Goal: Find specific page/section: Find specific page/section

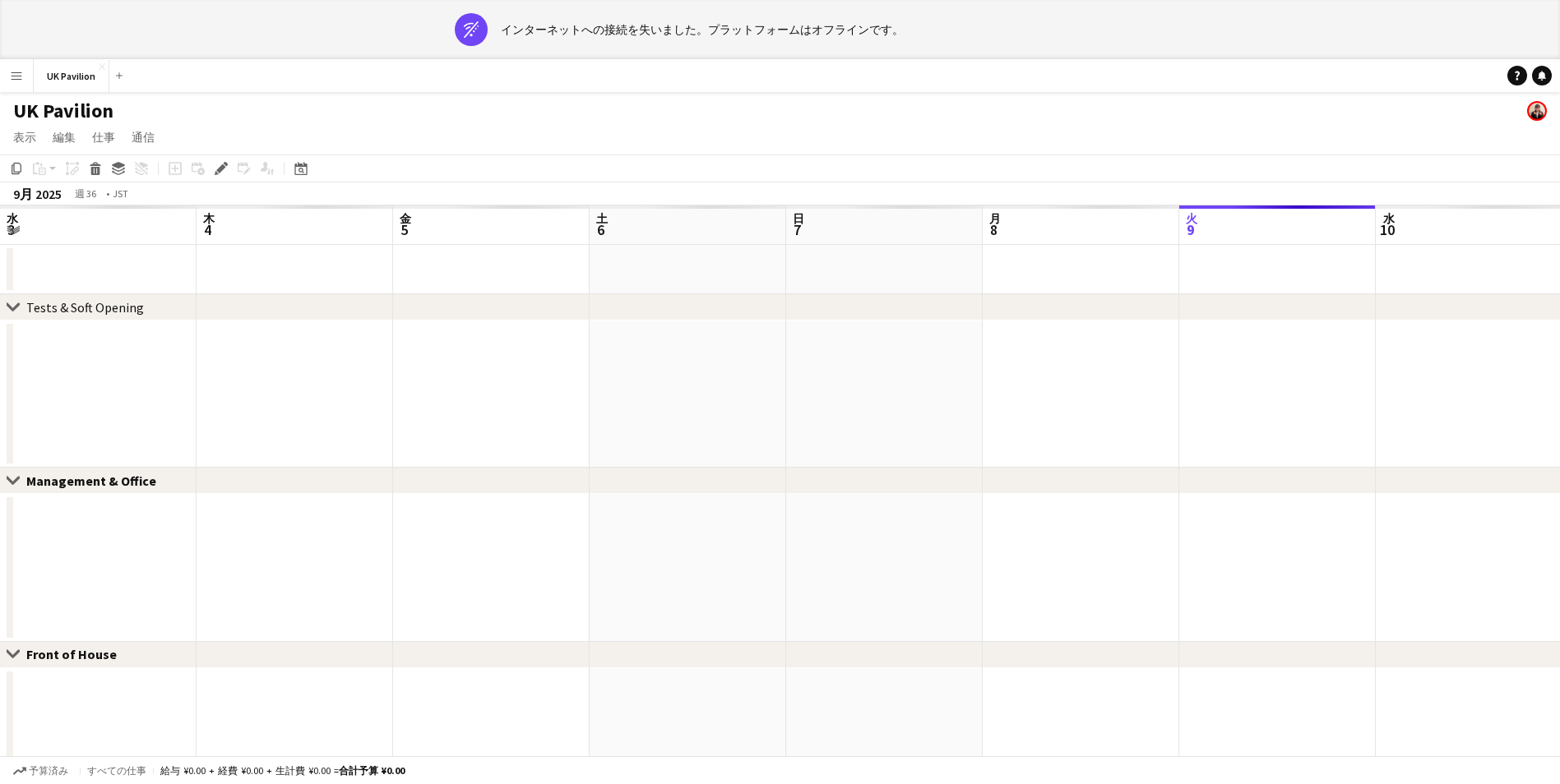
scroll to position [0, 565]
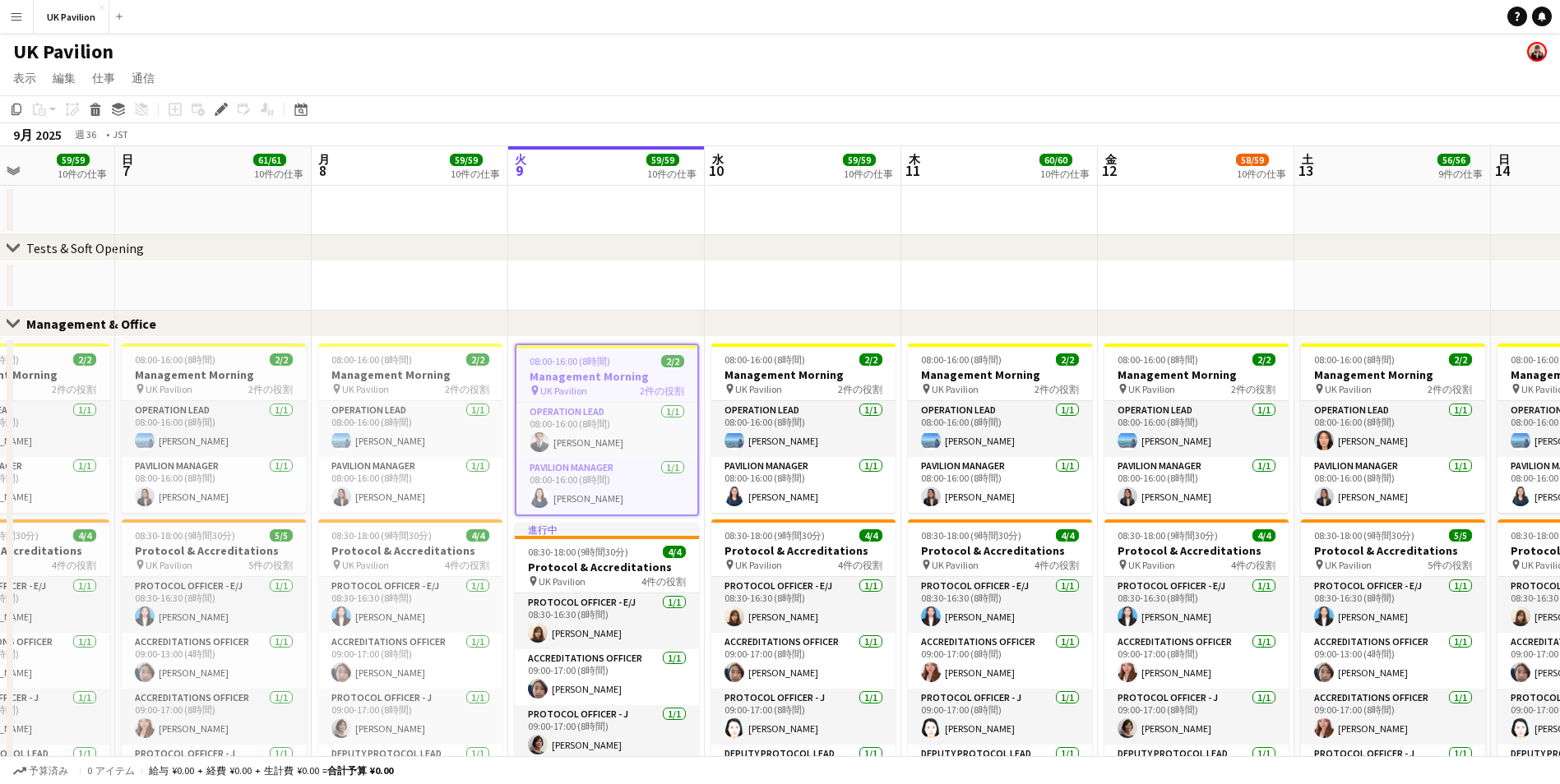
scroll to position [0, 489]
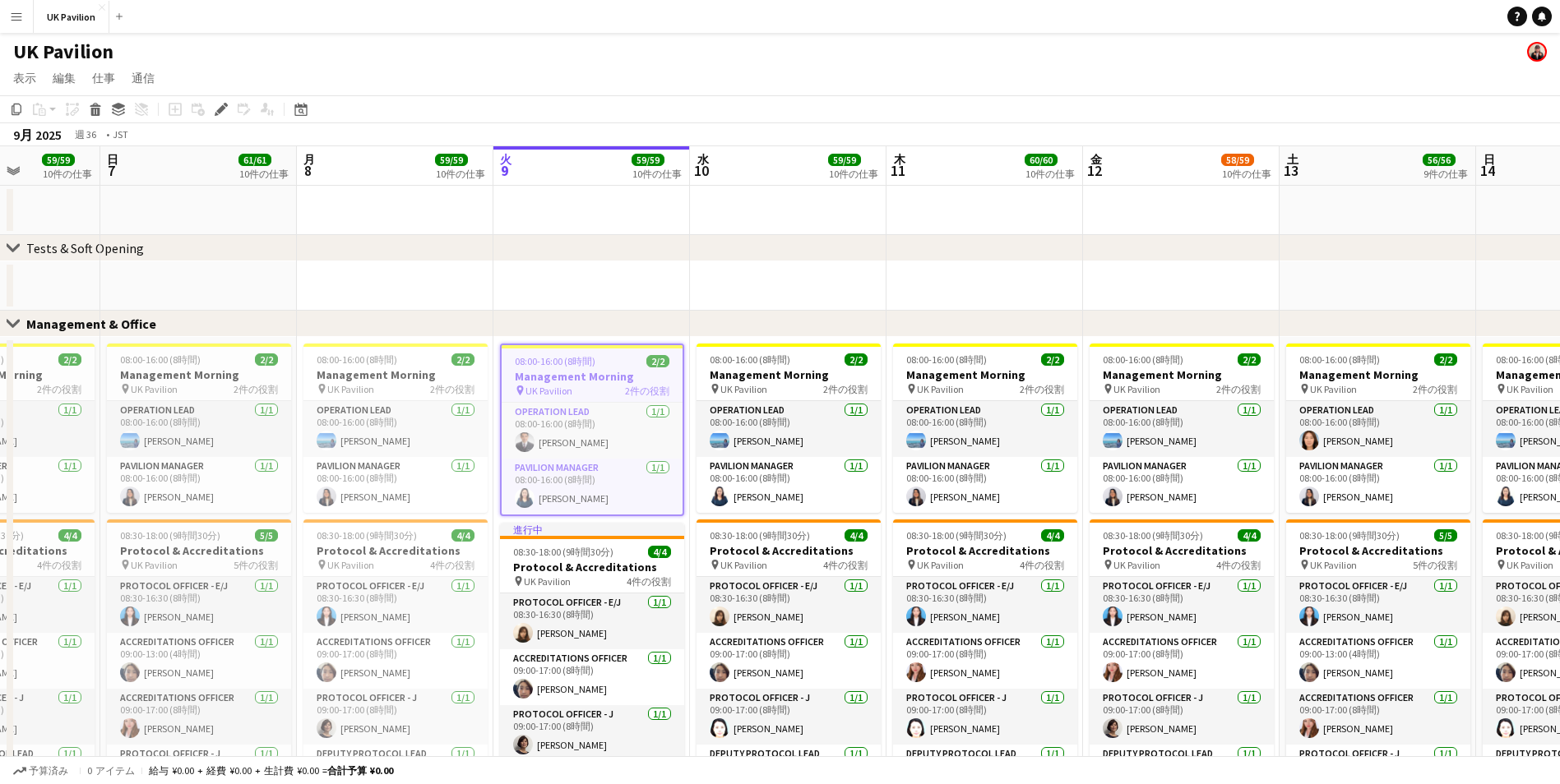
drag, startPoint x: 844, startPoint y: 157, endPoint x: 723, endPoint y: 156, distance: 121.0
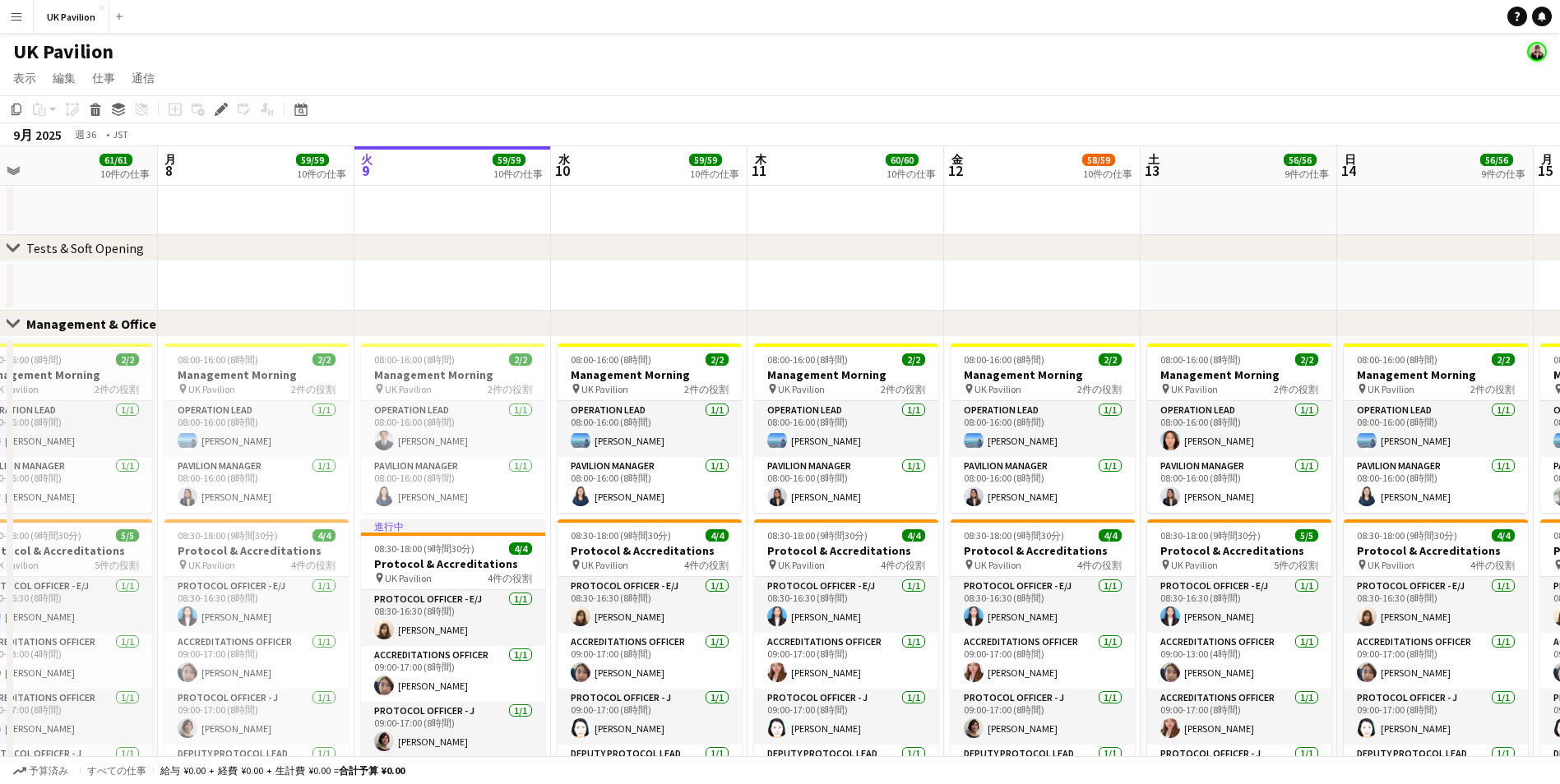
scroll to position [0, 632]
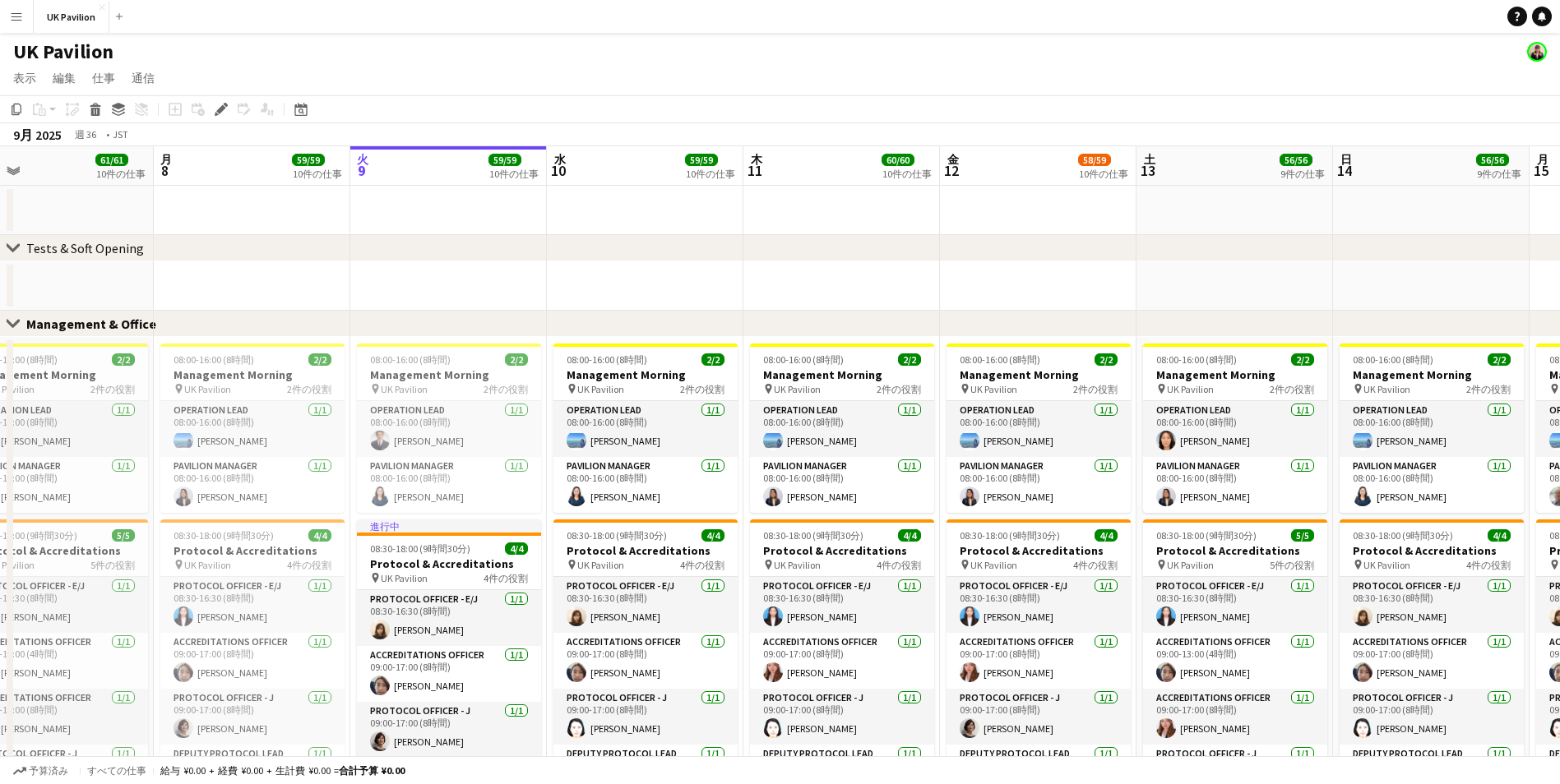
drag, startPoint x: 1328, startPoint y: 175, endPoint x: 1185, endPoint y: 172, distance: 143.0
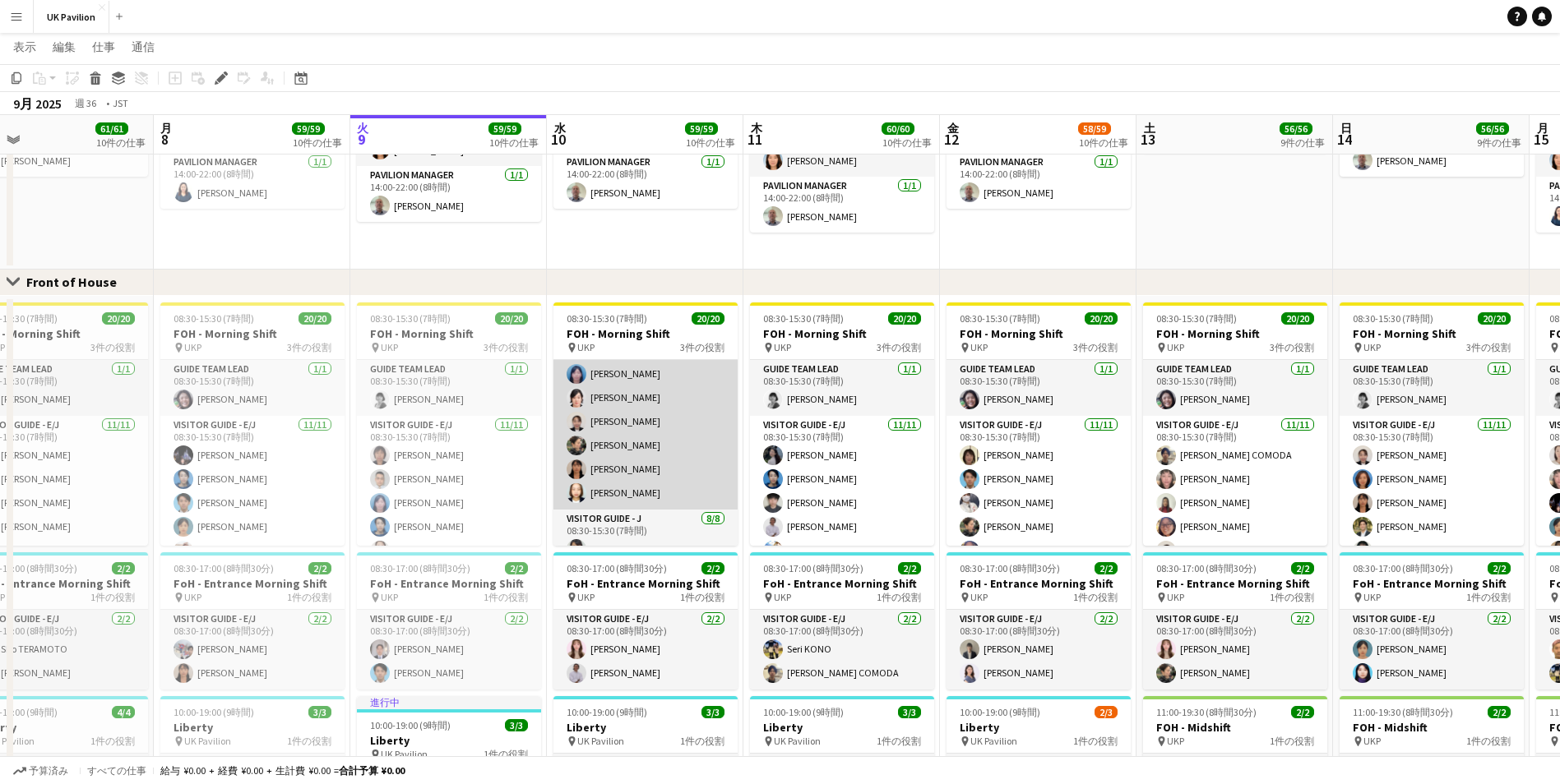
scroll to position [141, 0]
